Goal: Information Seeking & Learning: Learn about a topic

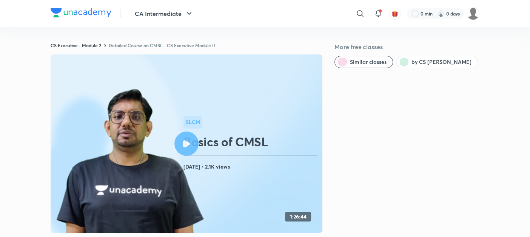
click at [150, 48] on div "CS Executive - Module 2 Detailed Course on CMSL - CS Executive Module II More f…" at bounding box center [265, 183] width 429 height 282
click at [148, 46] on link "Detailed Course on CMSL - CS Executive Module II" at bounding box center [162, 45] width 106 height 6
click at [133, 46] on link "Detailed Course on CMSL - CS Executive Module 2" at bounding box center [162, 45] width 106 height 6
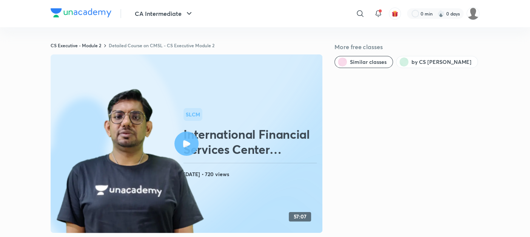
click at [162, 46] on link "Detailed Course on CMSL - CS Executive Module 2" at bounding box center [162, 45] width 106 height 6
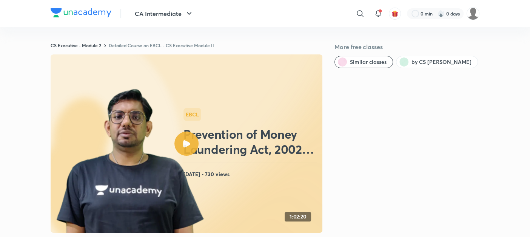
click at [138, 47] on link "Detailed Course on EBCL - CS Executive Module II" at bounding box center [161, 45] width 105 height 6
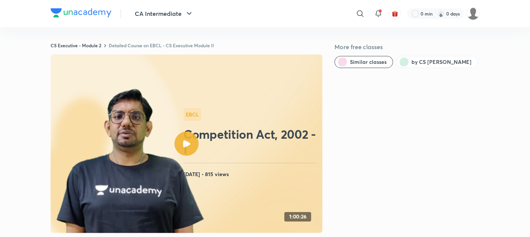
click at [138, 46] on link "Detailed Course on EBCL - CS Executive Module II" at bounding box center [161, 45] width 105 height 6
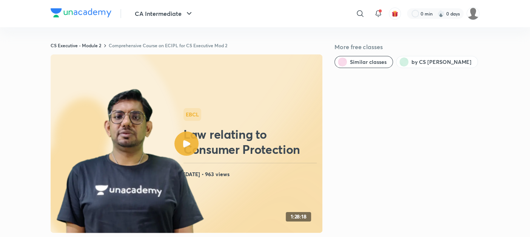
click at [153, 44] on link "Comprehensive Course on ECIPL for CS Executive Mod 2" at bounding box center [168, 45] width 119 height 6
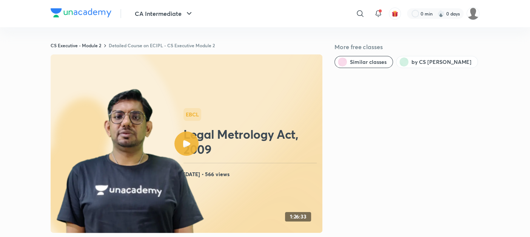
click at [144, 47] on link "Detailed Course on ECIPL - CS Executive Module 2" at bounding box center [162, 45] width 106 height 6
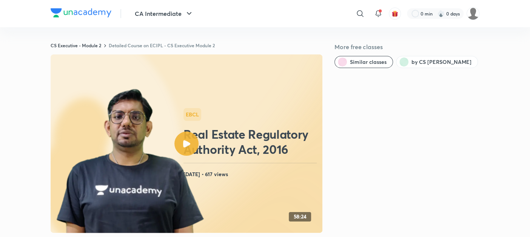
click at [147, 47] on link "Detailed Course on ECIPL - CS Executive Module 2" at bounding box center [162, 45] width 106 height 6
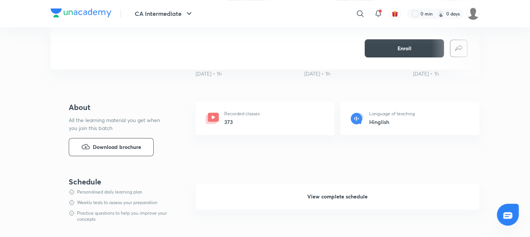
scroll to position [307, 0]
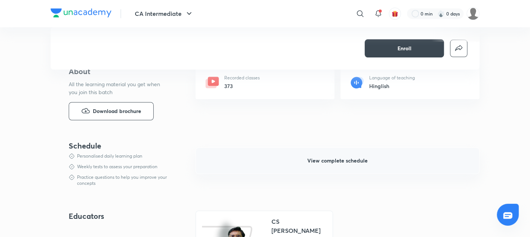
click at [351, 160] on span "View complete schedule" at bounding box center [337, 161] width 60 height 8
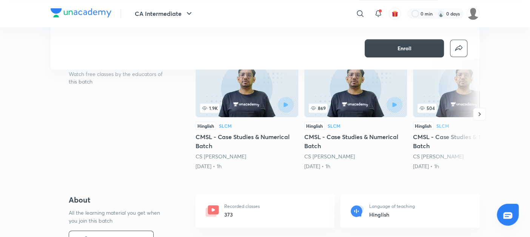
scroll to position [239, 0]
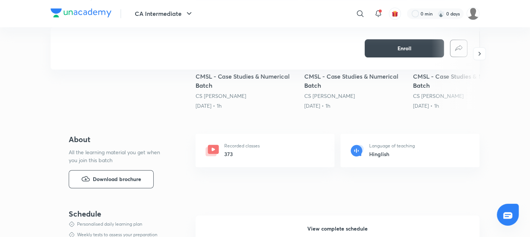
drag, startPoint x: 333, startPoint y: 227, endPoint x: 287, endPoint y: 193, distance: 57.8
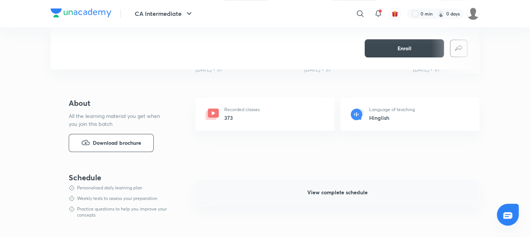
click at [322, 190] on span "View complete schedule" at bounding box center [337, 192] width 60 height 8
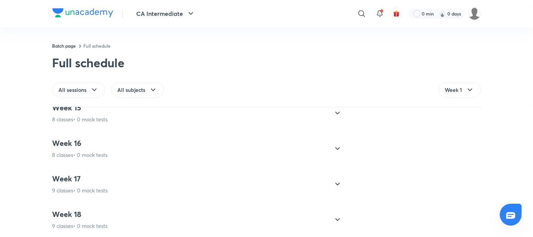
click at [96, 189] on p "9 classes • 0 mock tests" at bounding box center [79, 191] width 55 height 8
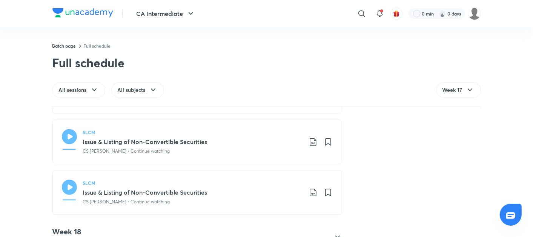
scroll to position [946, 0]
click at [19, 187] on div "Week 1 7 classes • 0 mock tests SLCM Corporate Governance Lec-1 CS Amit Vohra •…" at bounding box center [266, 171] width 533 height 129
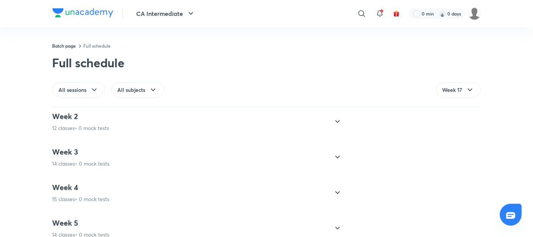
scroll to position [0, 0]
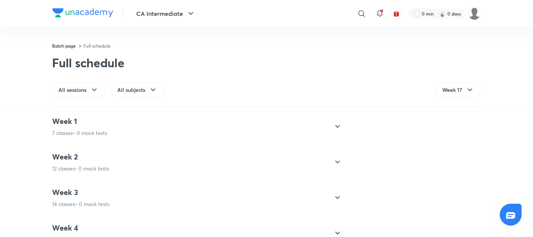
click at [81, 127] on div "Week 1 7 classes • 0 mock tests" at bounding box center [79, 126] width 55 height 20
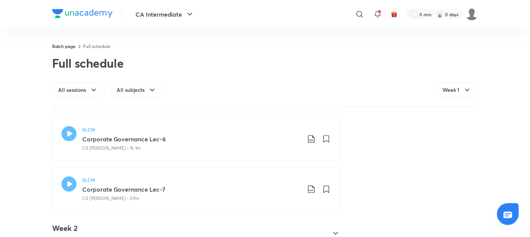
scroll to position [358, 0]
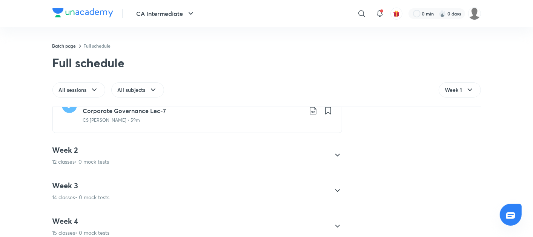
click at [92, 147] on h4 "Week 2" at bounding box center [80, 150] width 57 height 10
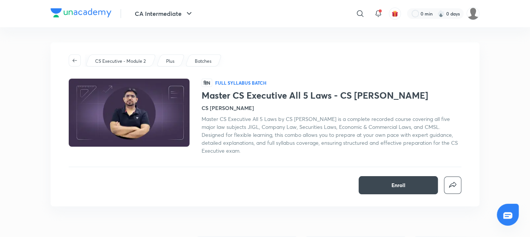
click at [197, 169] on div "CS Executive - Module 2 Plus Batches हिN Full Syllabus Batch Master CS Executiv…" at bounding box center [265, 124] width 429 height 164
